Goal: Information Seeking & Learning: Find specific fact

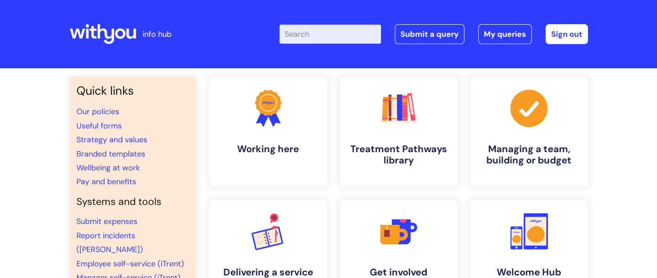
click at [300, 23] on div "Enter your search term here... Search Submit a query My queries Welcome Emily F…" at bounding box center [393, 34] width 390 height 51
click at [306, 29] on input "e" at bounding box center [331, 34] width 102 height 19
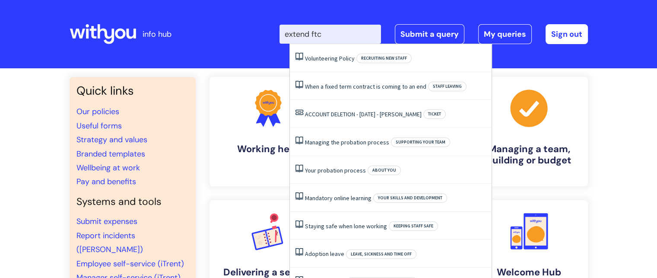
type input "extend ftc"
click button "Search" at bounding box center [0, 0] width 0 height 0
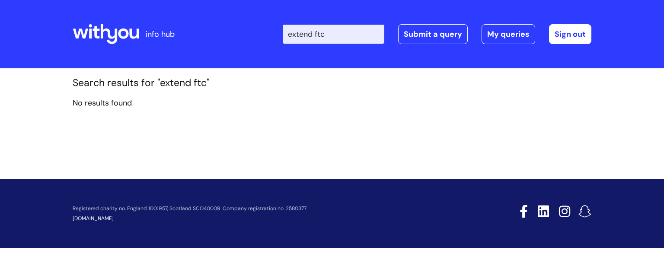
click at [360, 39] on input "extend ftc" at bounding box center [334, 34] width 102 height 19
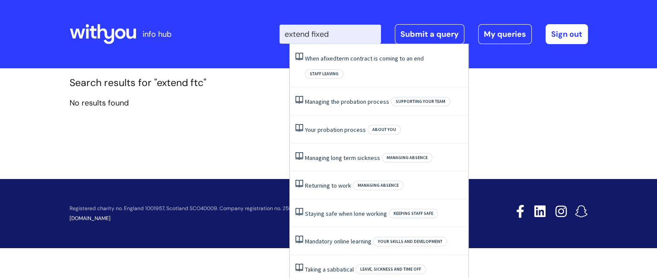
type input "extend fixed"
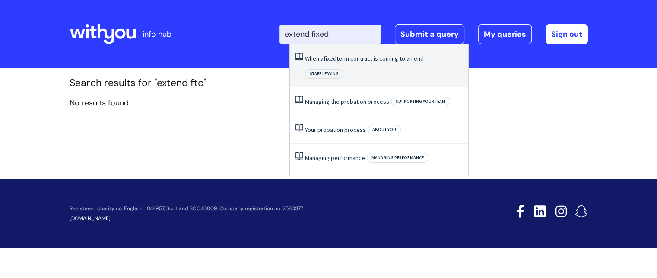
click at [375, 63] on li "When a fixed term contract is coming to an end Staff leaving" at bounding box center [379, 65] width 178 height 43
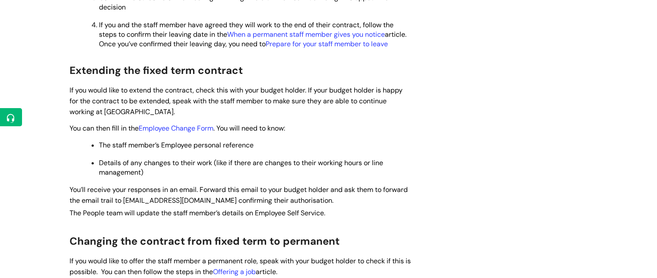
scroll to position [622, 0]
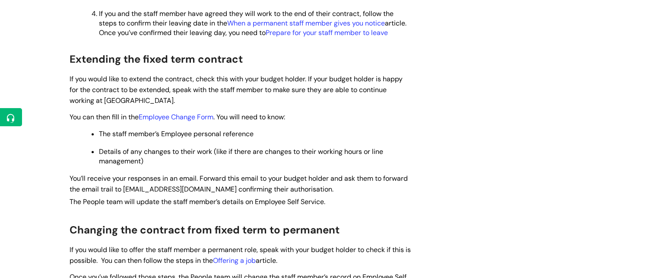
drag, startPoint x: 0, startPoint y: 0, endPoint x: 659, endPoint y: 168, distance: 680.4
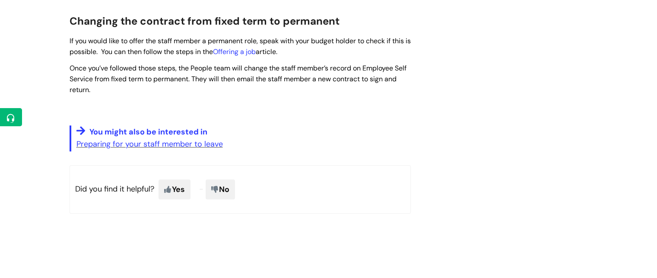
scroll to position [843, 0]
